Goal: Information Seeking & Learning: Compare options

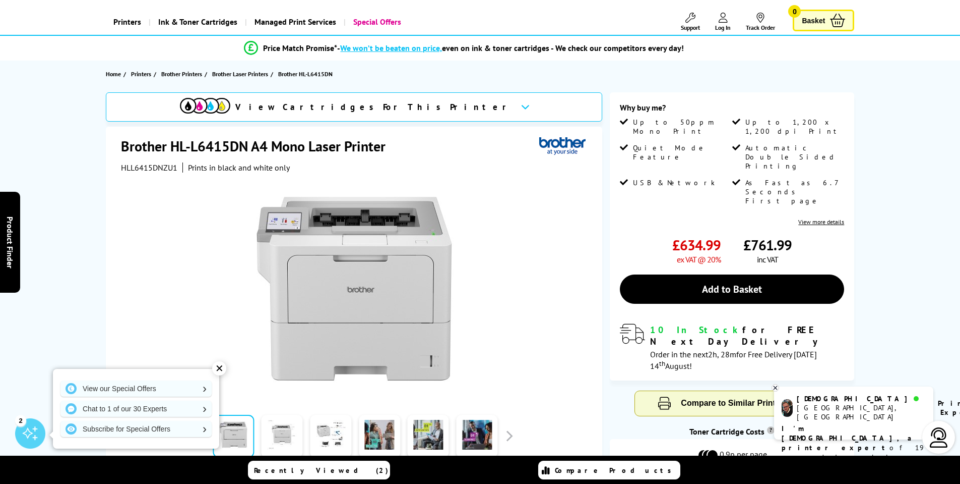
click at [145, 168] on span "HLL6415DNZU1" at bounding box center [149, 167] width 56 height 10
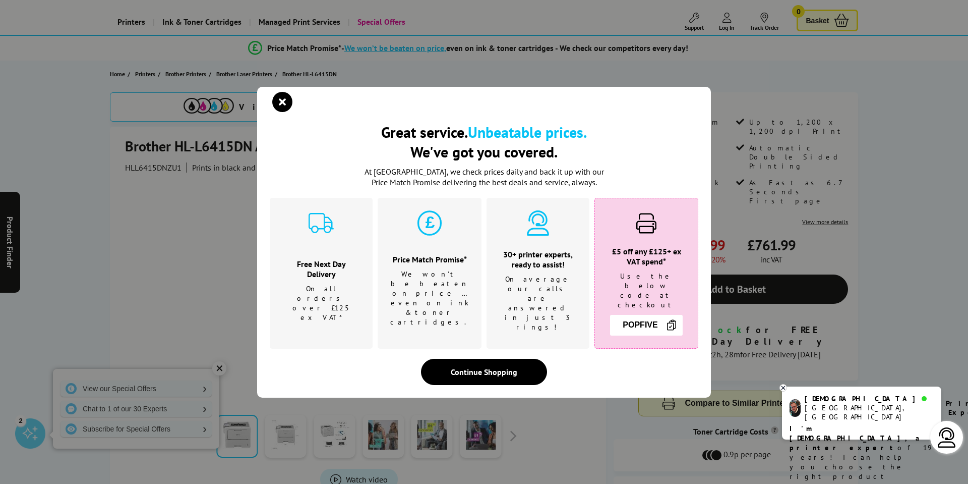
click at [143, 173] on div "Great service. Unbeatable prices. We've got you covered. Great service. Unbeata…" at bounding box center [484, 242] width 968 height 484
click at [282, 112] on icon "close modal" at bounding box center [282, 102] width 20 height 20
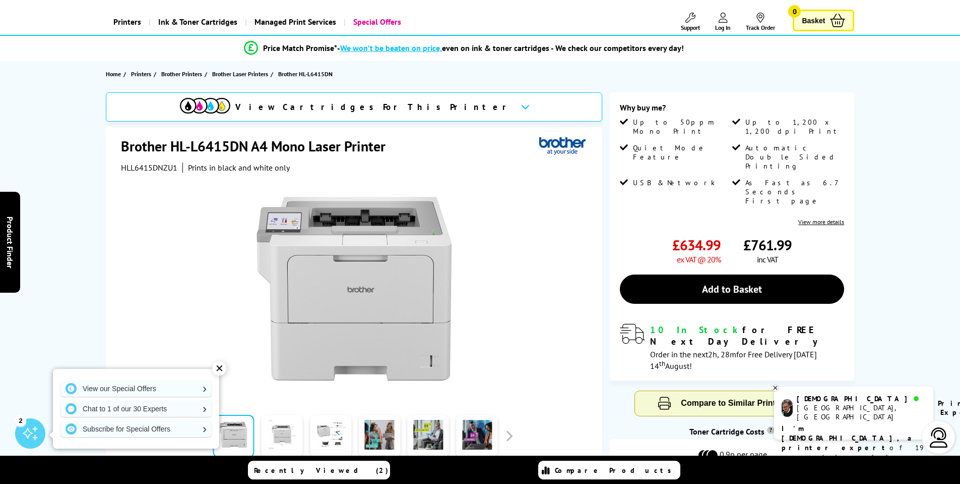
click at [154, 166] on span "HLL6415DNZU1" at bounding box center [149, 167] width 56 height 10
copy span "HLL6415DNZU1"
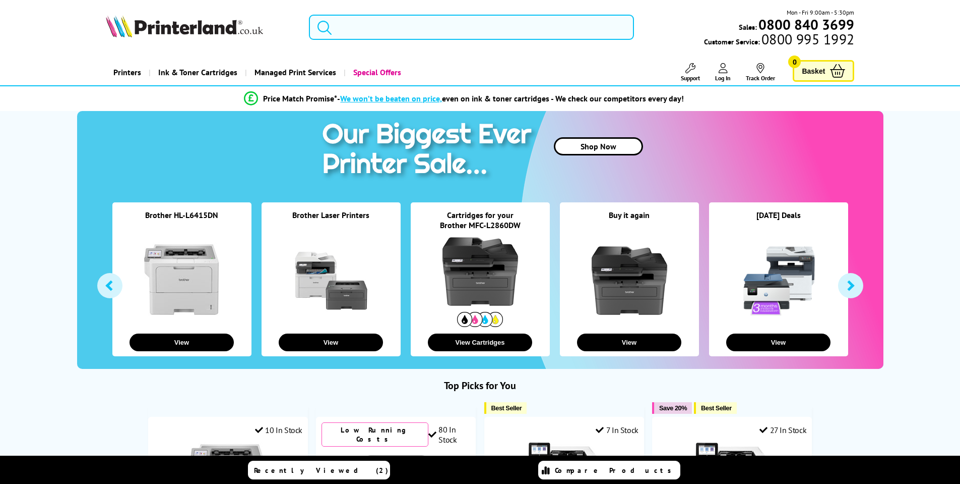
click at [405, 26] on input "search" at bounding box center [471, 27] width 325 height 25
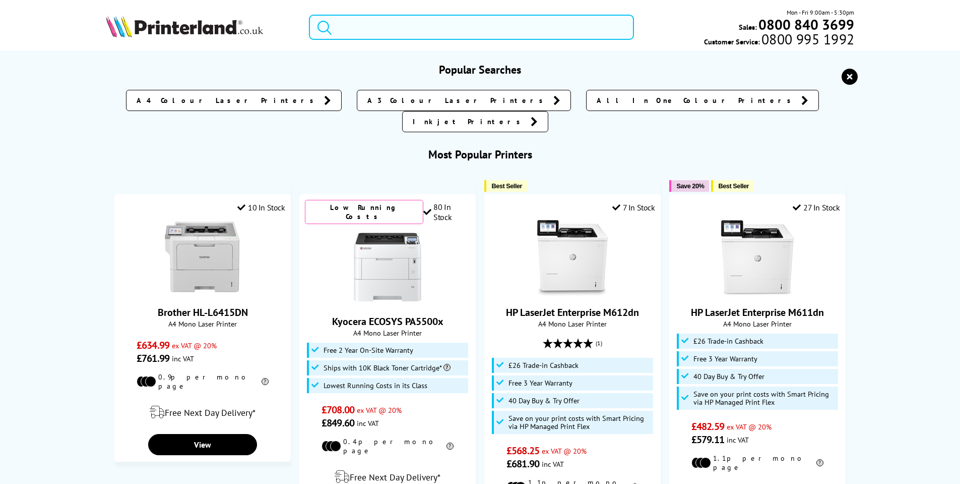
paste input "HLL6415DNZU1"
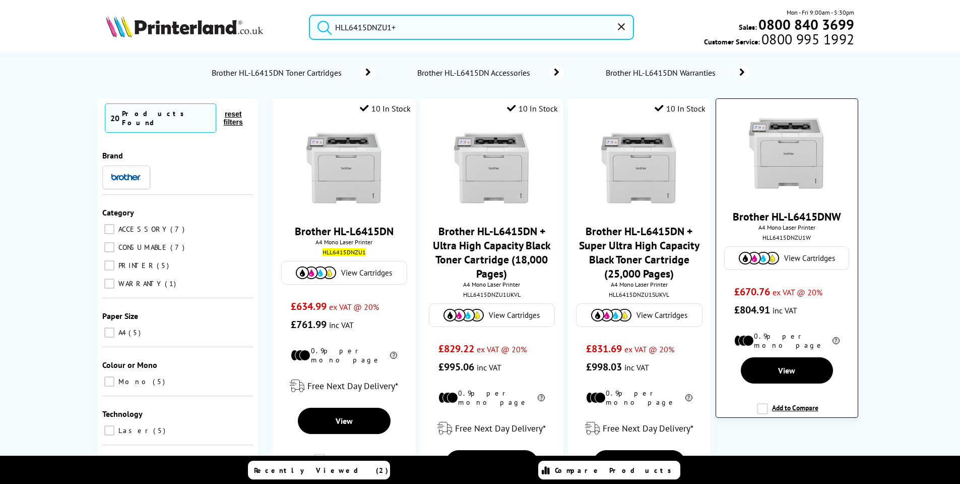
type input "HLL6415DNZU1+"
click at [758, 404] on label "Add to Compare" at bounding box center [788, 412] width 62 height 19
click at [0, 0] on input "Add to Compare" at bounding box center [0, 0] width 0 height 0
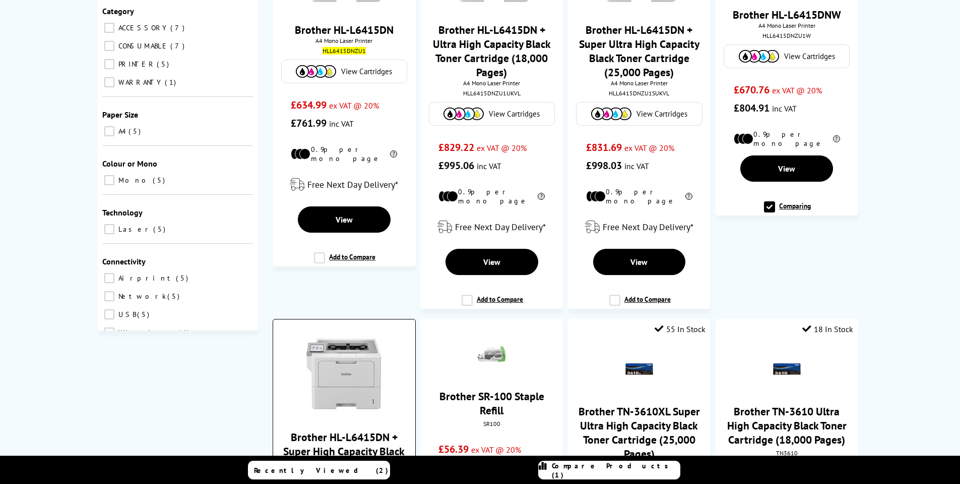
scroll to position [202, 0]
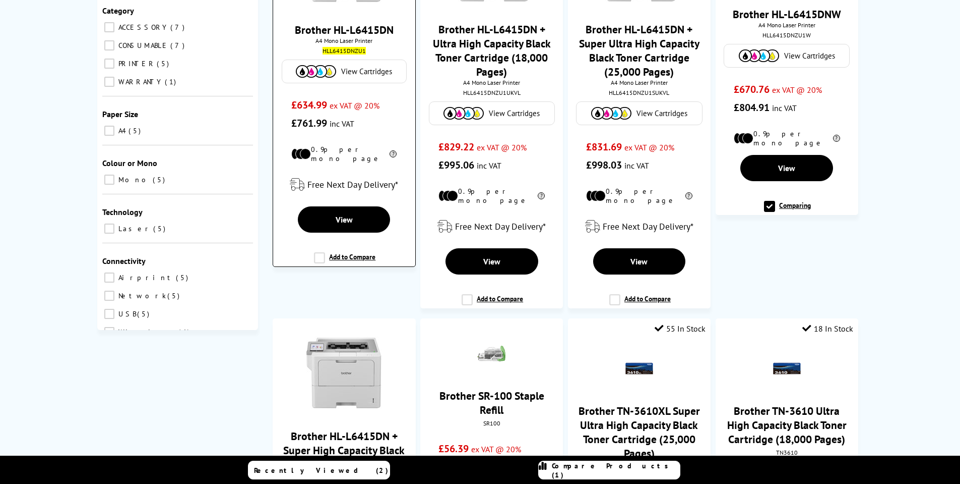
click at [320, 253] on label "Add to Compare" at bounding box center [345, 261] width 62 height 19
click at [0, 0] on input "Add to Compare" at bounding box center [0, 0] width 0 height 0
click at [359, 252] on label "Comparing" at bounding box center [345, 261] width 47 height 19
click at [0, 0] on input "Add to Compare" at bounding box center [0, 0] width 0 height 0
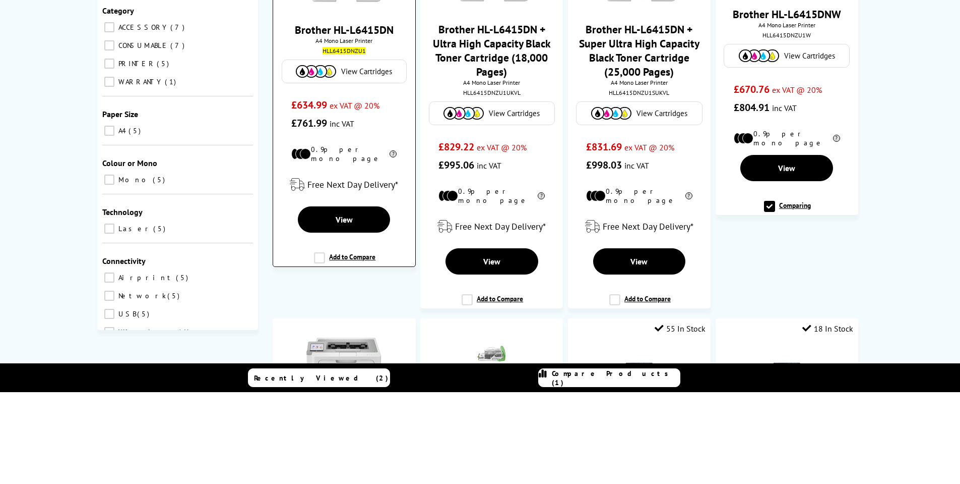
click at [359, 252] on label "Add to Compare" at bounding box center [345, 261] width 62 height 19
click at [0, 0] on input "Add to Compare" at bounding box center [0, 0] width 0 height 0
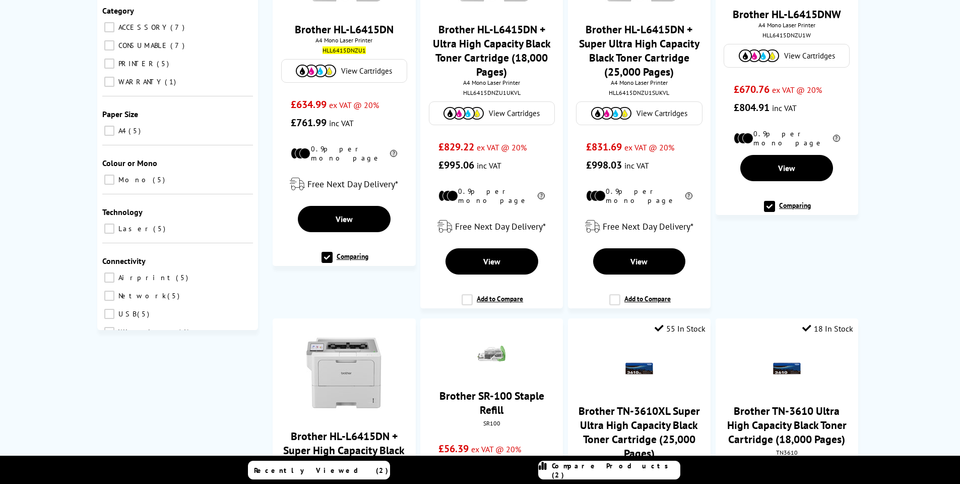
click at [584, 468] on span "Compare Products (2)" at bounding box center [616, 470] width 128 height 18
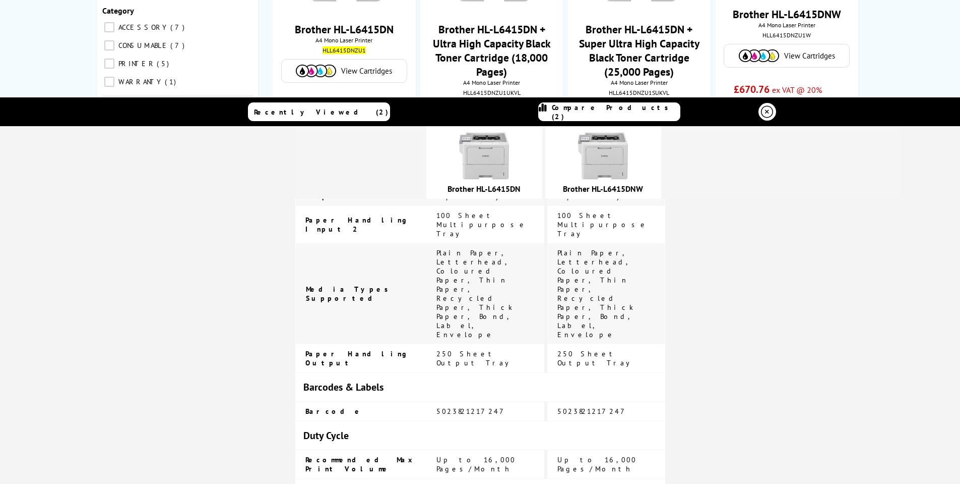
scroll to position [1260, 0]
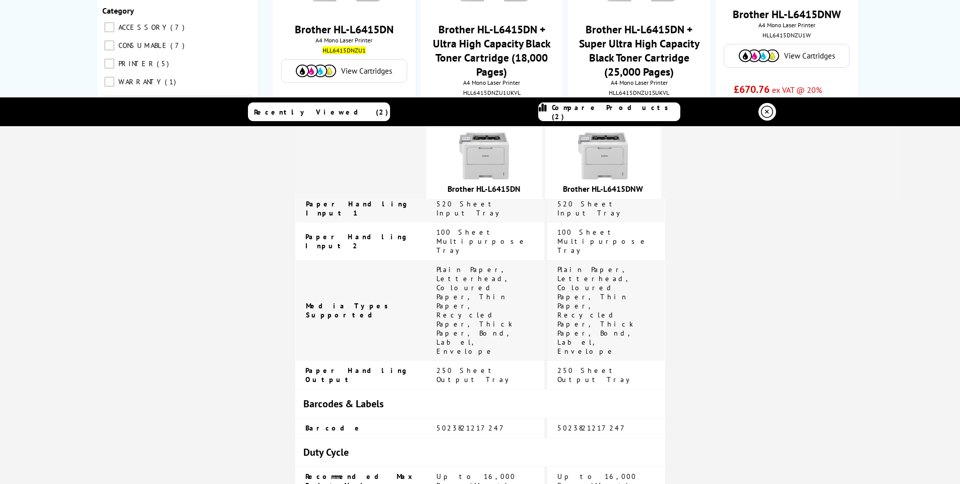
click at [763, 114] on icon at bounding box center [767, 111] width 12 height 12
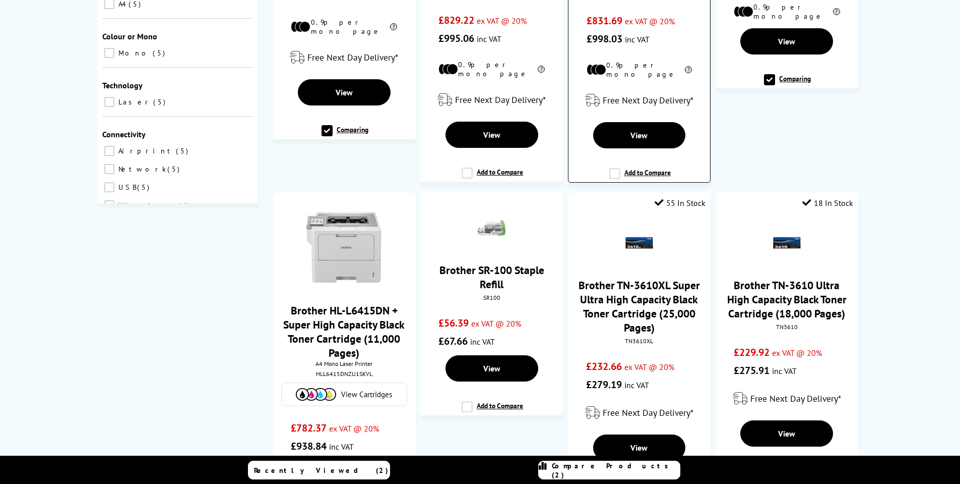
scroll to position [303, 0]
